Goal: Task Accomplishment & Management: Manage account settings

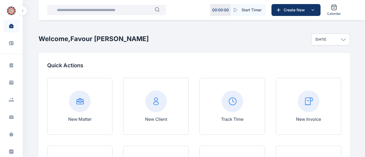
click at [305, 109] on rect at bounding box center [309, 101] width 22 height 22
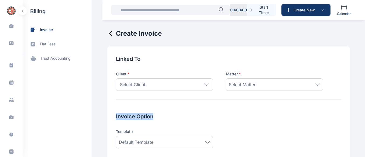
drag, startPoint x: 310, startPoint y: 95, endPoint x: 202, endPoint y: 99, distance: 108.1
click at [202, 99] on div "Linked To Client * Select Client Individual Company Add New Client Matter * Sel…" at bounding box center [228, 77] width 225 height 44
click at [200, 86] on div "Select Client" at bounding box center [164, 84] width 97 height 12
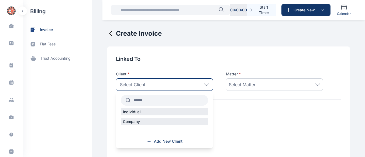
click at [159, 103] on input "text" at bounding box center [169, 100] width 78 height 10
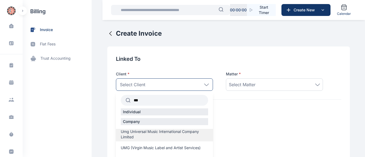
type input "***"
click at [130, 129] on span "Umg Universal Music International Company Limited" at bounding box center [164, 134] width 87 height 11
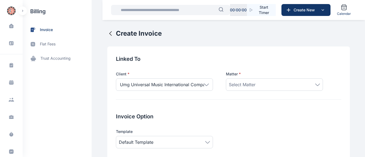
click at [237, 83] on span "Select Matter" at bounding box center [242, 84] width 27 height 6
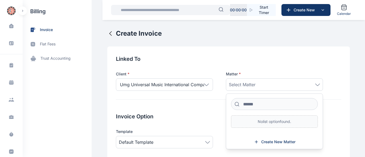
click at [269, 85] on div "Select Matter" at bounding box center [274, 84] width 91 height 6
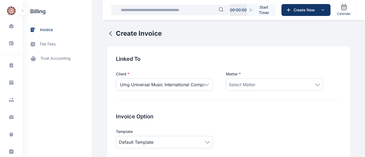
click at [317, 85] on div "Select Matter" at bounding box center [274, 84] width 97 height 12
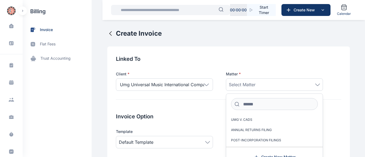
click at [260, 146] on label "FRCN REGISTRATION" at bounding box center [274, 150] width 96 height 9
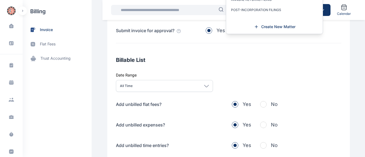
scroll to position [132, 0]
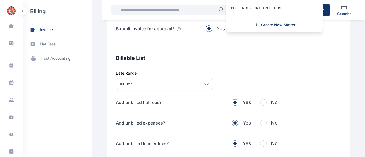
click at [261, 98] on div "Billable List Date Range All Time [DATE] This week This month This year All tim…" at bounding box center [228, 107] width 225 height 106
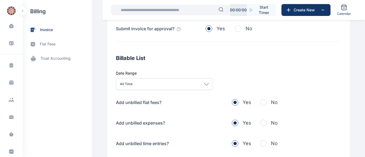
click at [260, 100] on span "button" at bounding box center [263, 102] width 6 height 6
click at [260, 123] on span "button" at bounding box center [263, 122] width 6 height 6
click at [260, 141] on span "button" at bounding box center [263, 143] width 6 height 6
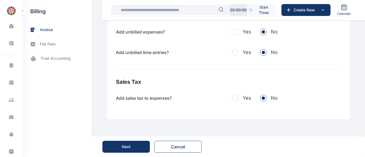
click at [125, 143] on button "Next" at bounding box center [125, 146] width 47 height 12
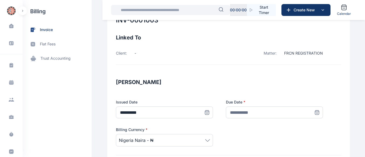
scroll to position [34, 0]
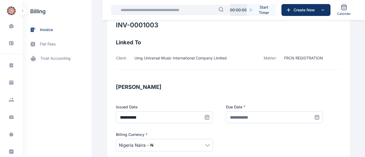
click at [315, 115] on icon at bounding box center [317, 117] width 4 height 4
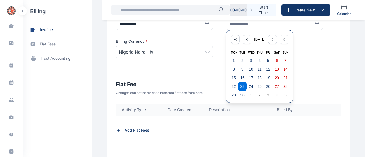
scroll to position [184, 0]
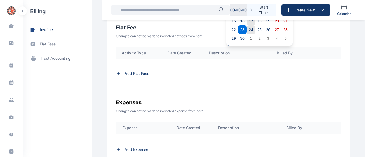
drag, startPoint x: 247, startPoint y: 25, endPoint x: 248, endPoint y: 29, distance: 4.1
click at [248, 29] on div "1 2 3 4 5 6 7 8 9 10 11 12 13 14 15 16 17 18 19 20 21 22 23 24 25 26 27 28 29 3…" at bounding box center [259, 20] width 60 height 43
click at [249, 29] on abbr "24" at bounding box center [251, 29] width 4 height 4
type input "**********"
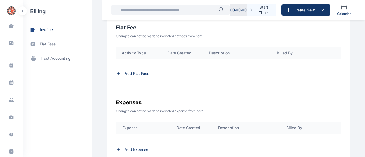
click at [134, 73] on p "Add Flat Fees" at bounding box center [136, 73] width 25 height 5
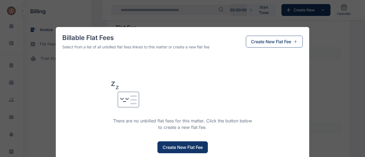
click at [167, 142] on button "Create New Flat Fee" at bounding box center [182, 147] width 50 height 12
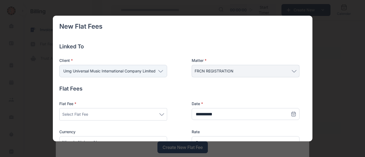
click at [159, 113] on div "Select Flat Fee" at bounding box center [113, 114] width 102 height 6
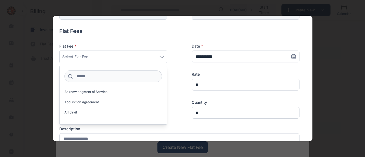
scroll to position [62, 0]
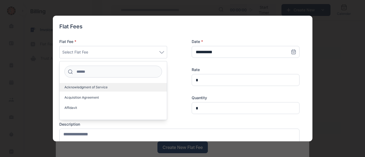
click at [107, 88] on span "Acknowledgment of Service" at bounding box center [85, 87] width 43 height 4
click at [116, 83] on label "Acknowledgment of Service" at bounding box center [113, 87] width 107 height 9
click at [102, 89] on span "Acknowledgment of Service" at bounding box center [85, 87] width 43 height 4
click at [88, 87] on span "Acknowledgment of Service" at bounding box center [85, 87] width 43 height 4
click at [90, 85] on label "Acknowledgment of Service" at bounding box center [113, 87] width 107 height 9
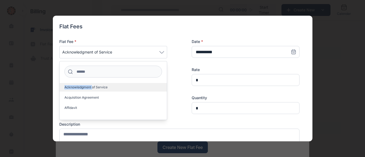
click at [90, 85] on label "Acknowledgment of Service" at bounding box center [113, 87] width 107 height 9
click at [114, 89] on label "Acknowledgment of Service" at bounding box center [113, 87] width 107 height 9
click at [120, 88] on label "Acknowledgment of Service" at bounding box center [113, 87] width 107 height 9
click at [114, 90] on label "Acknowledgment of Service" at bounding box center [113, 87] width 107 height 9
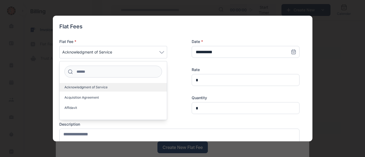
click at [121, 86] on label "Acknowledgment of Service" at bounding box center [113, 87] width 107 height 9
click at [92, 84] on label "Acknowledgment of Service" at bounding box center [113, 87] width 107 height 9
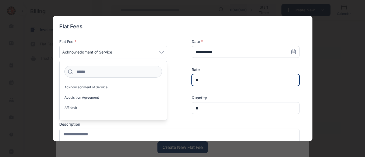
click at [199, 78] on input "*" at bounding box center [246, 80] width 108 height 12
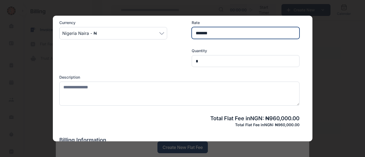
scroll to position [125, 0]
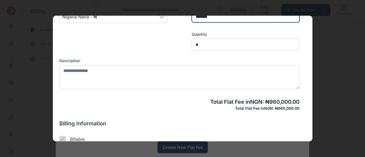
type input "*******"
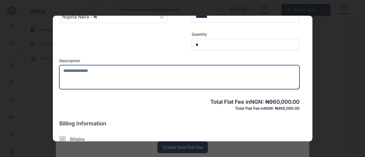
click at [114, 76] on textarea at bounding box center [179, 77] width 240 height 24
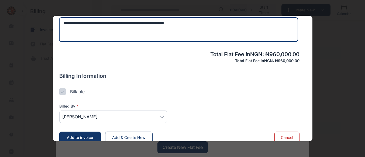
scroll to position [181, 0]
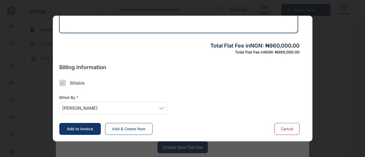
type textarea "**********"
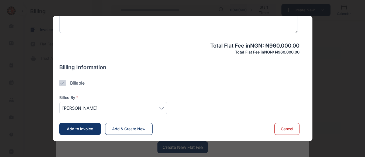
click at [167, 105] on div "[PERSON_NAME]" at bounding box center [113, 108] width 108 height 12
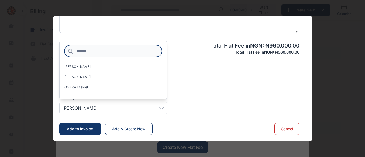
click at [119, 50] on input at bounding box center [113, 51] width 98 height 12
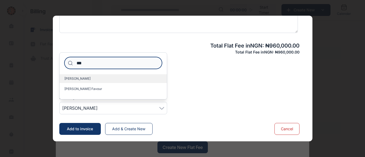
type input "***"
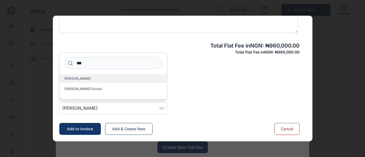
click at [78, 78] on span "[PERSON_NAME]" at bounding box center [77, 78] width 26 height 4
click at [86, 80] on label "[PERSON_NAME]" at bounding box center [113, 78] width 107 height 9
click at [79, 128] on span "Add to invoice" at bounding box center [80, 128] width 26 height 5
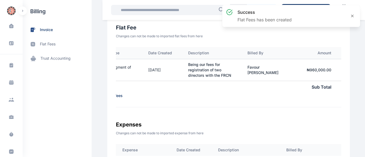
scroll to position [0, 95]
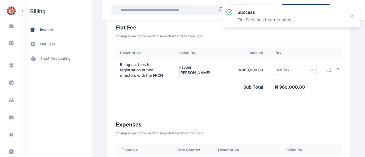
click at [306, 67] on div "No Tax" at bounding box center [296, 70] width 38 height 6
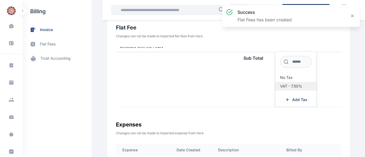
click at [282, 84] on span "VAT - 7.50%" at bounding box center [291, 86] width 22 height 4
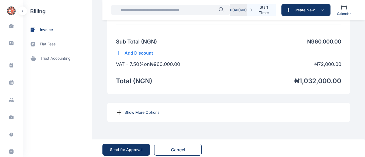
scroll to position [433, 0]
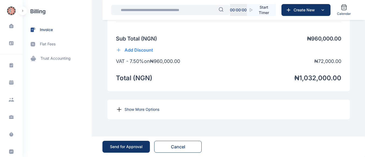
click at [150, 110] on p "Show More Options" at bounding box center [141, 108] width 35 height 5
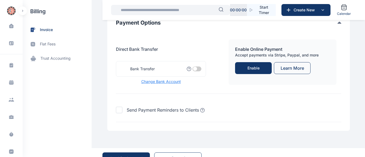
scroll to position [604, 0]
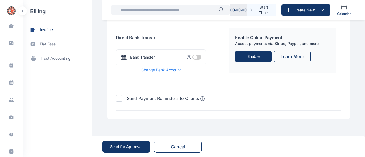
click at [195, 60] on span at bounding box center [196, 57] width 9 height 5
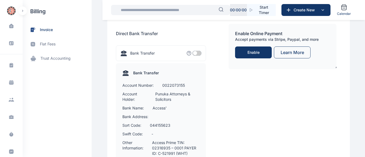
scroll to position [709, 0]
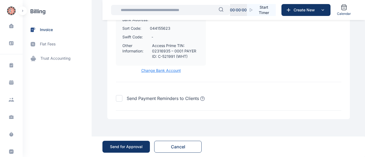
click at [152, 70] on span "Change Bank Account" at bounding box center [161, 70] width 90 height 5
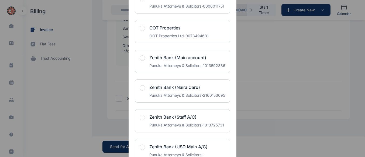
scroll to position [217, 0]
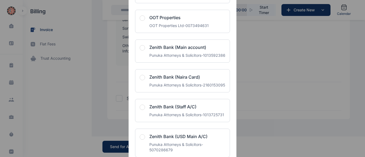
click at [142, 50] on span "button" at bounding box center [142, 47] width 5 height 5
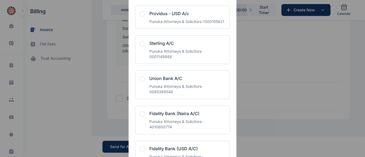
scroll to position [1321, 0]
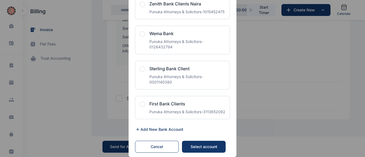
click at [204, 147] on div "Select account" at bounding box center [203, 146] width 33 height 5
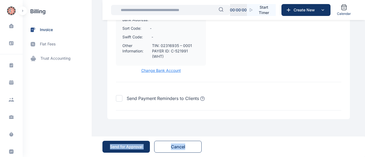
drag, startPoint x: 364, startPoint y: 142, endPoint x: 353, endPoint y: 98, distance: 45.5
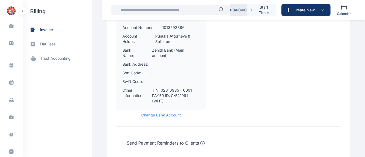
scroll to position [714, 0]
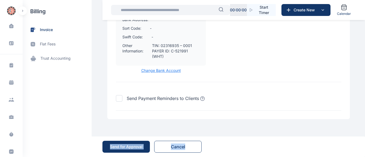
click at [136, 146] on div "Send for Approval" at bounding box center [126, 146] width 33 height 5
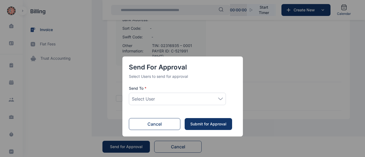
click at [160, 98] on div "Select User" at bounding box center [177, 98] width 91 height 6
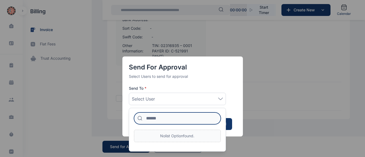
click at [157, 116] on input at bounding box center [177, 118] width 87 height 12
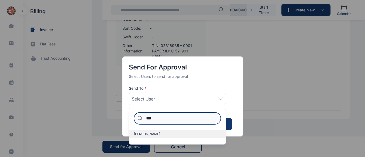
type input "***"
click at [146, 136] on span "[PERSON_NAME]" at bounding box center [147, 133] width 26 height 4
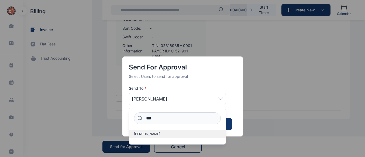
click at [150, 134] on span "[PERSON_NAME]" at bounding box center [147, 133] width 26 height 4
click at [304, 110] on div "Send for Approval Select Users to send for approval Send To * [PERSON_NAME] ***…" at bounding box center [182, 78] width 365 height 157
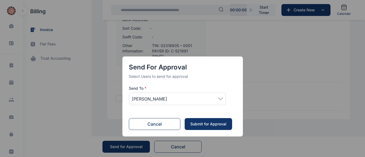
click at [225, 122] on div "Submit for Approval" at bounding box center [208, 123] width 37 height 5
